Goal: Task Accomplishment & Management: Manage account settings

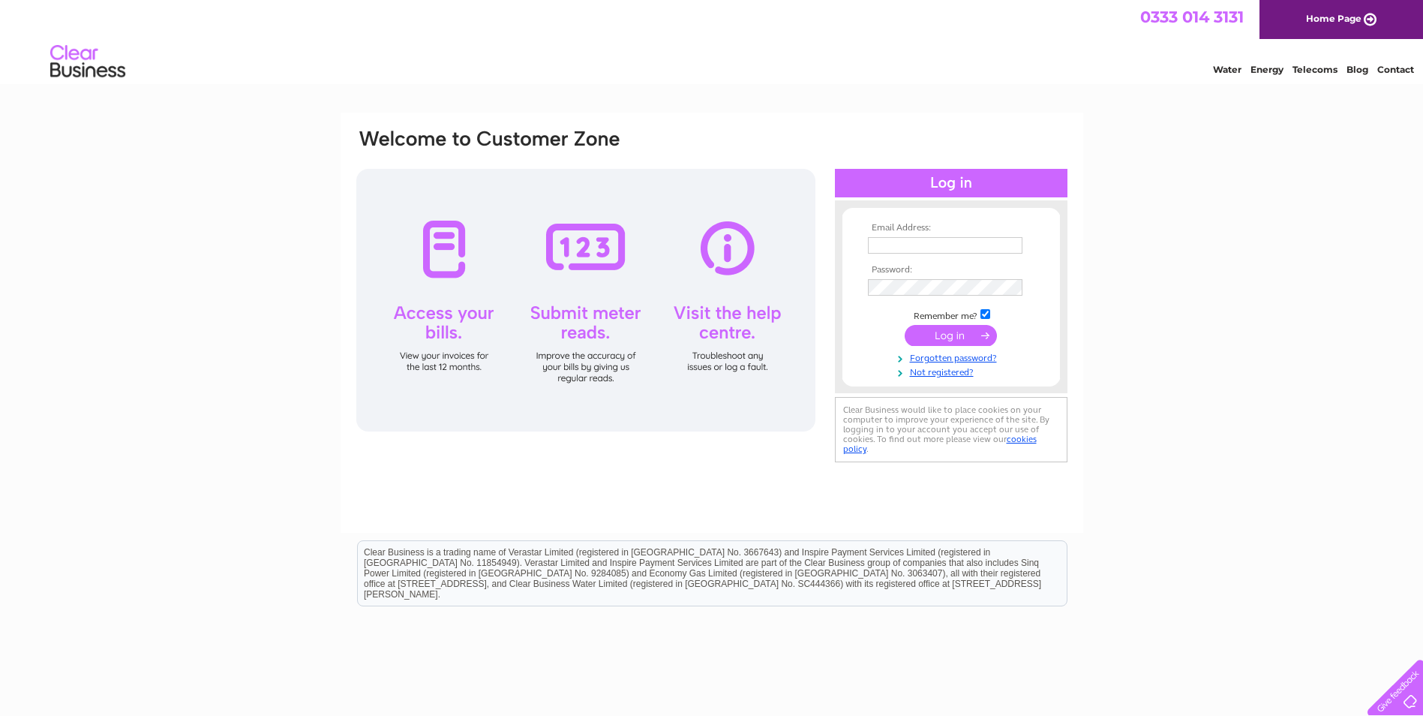
click at [912, 232] on th "Email Address:" at bounding box center [951, 228] width 174 height 11
click at [904, 247] on input "text" at bounding box center [946, 246] width 156 height 18
type input "ken.ronald@live.co.uk"
click at [947, 332] on input "submit" at bounding box center [951, 335] width 92 height 21
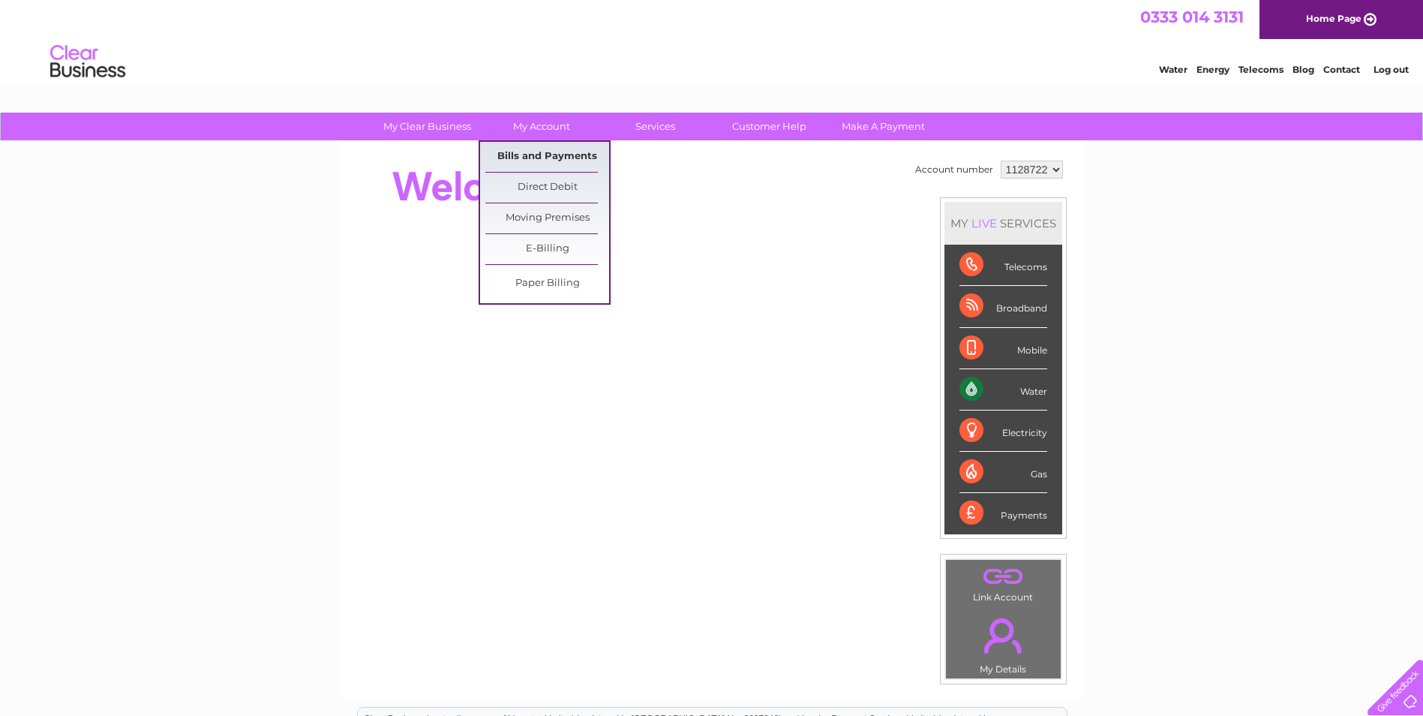
click at [525, 150] on link "Bills and Payments" at bounding box center [547, 157] width 124 height 30
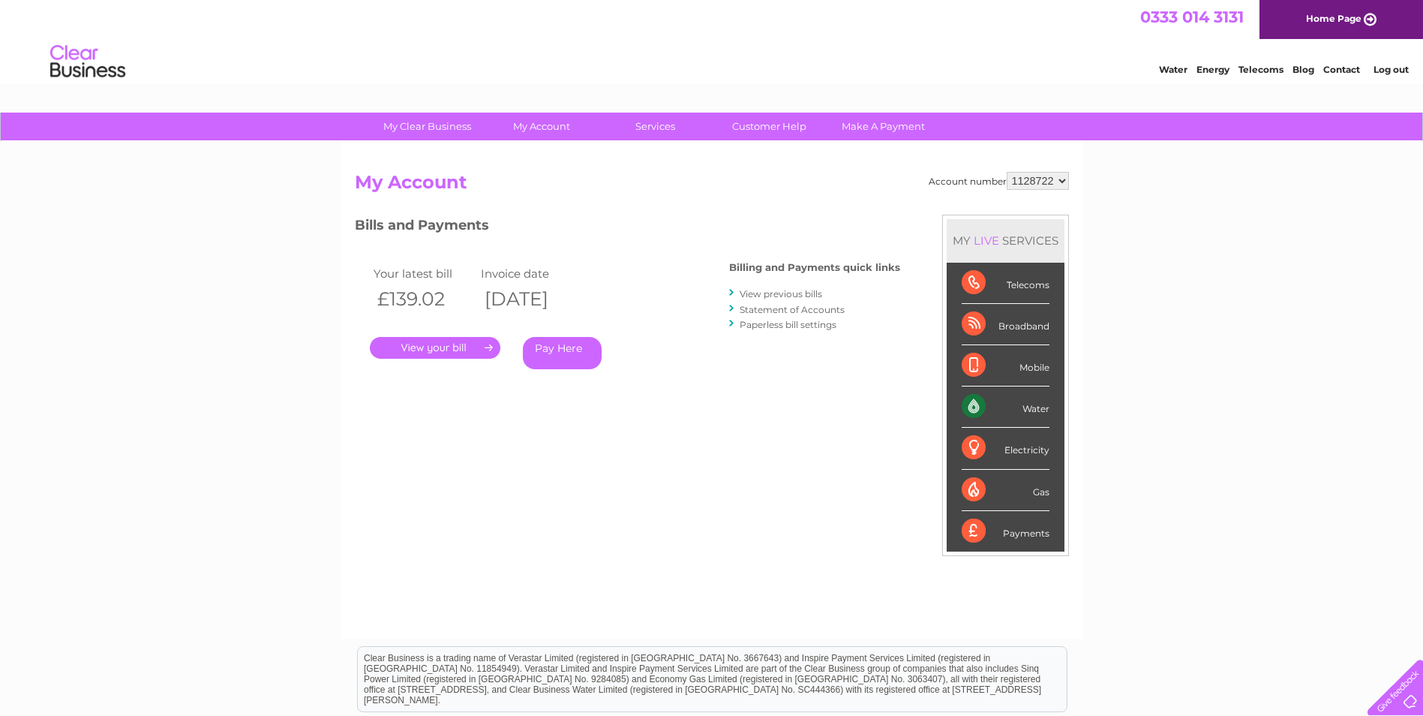
click at [428, 342] on link "." at bounding box center [435, 348] width 131 height 22
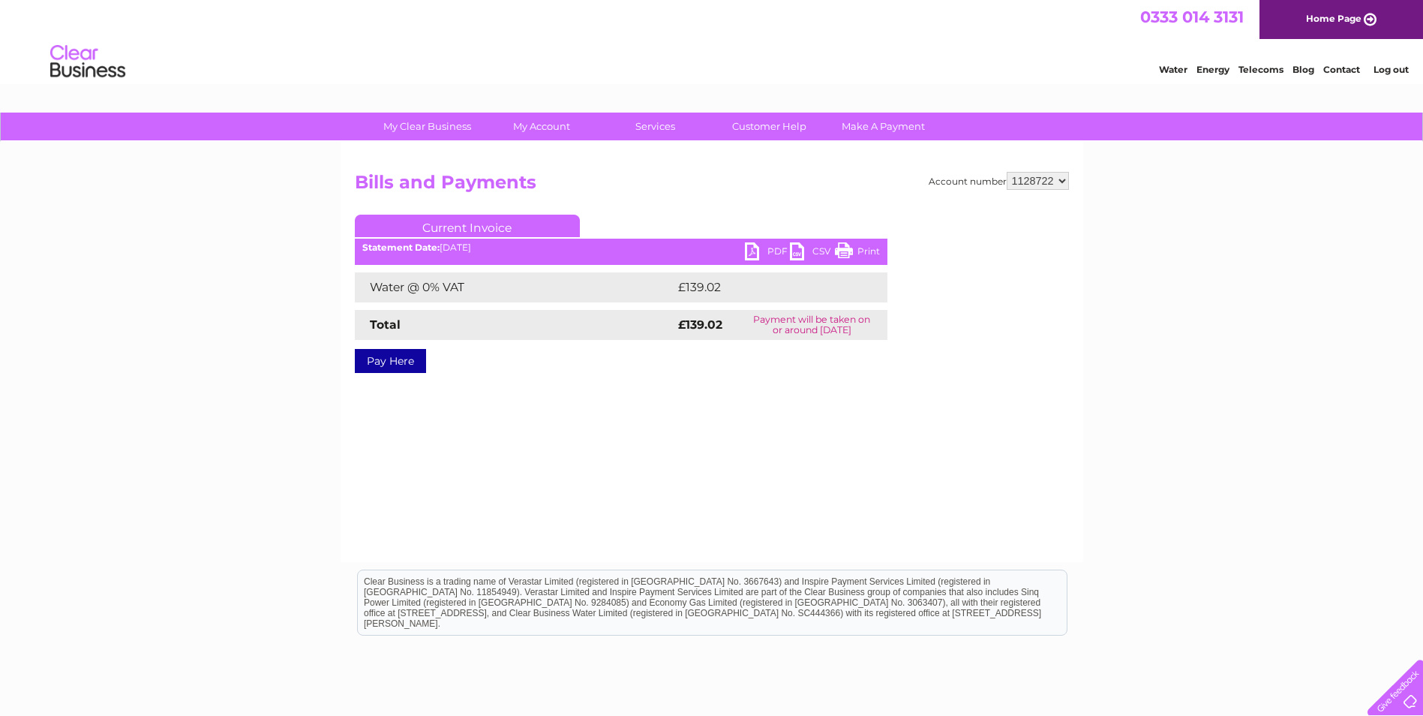
click at [754, 250] on link "PDF" at bounding box center [767, 253] width 45 height 22
